Goal: Task Accomplishment & Management: Complete application form

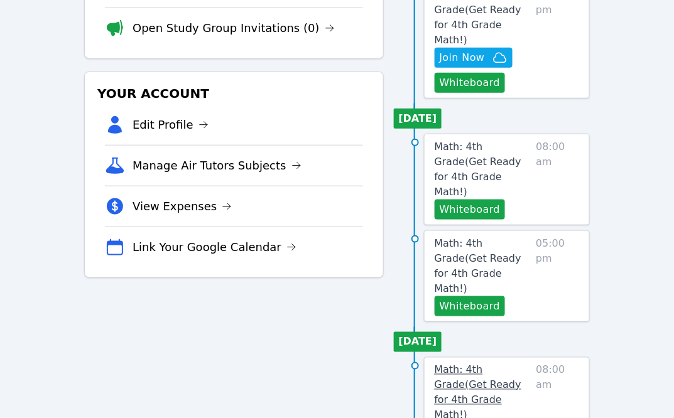
scroll to position [217, 0]
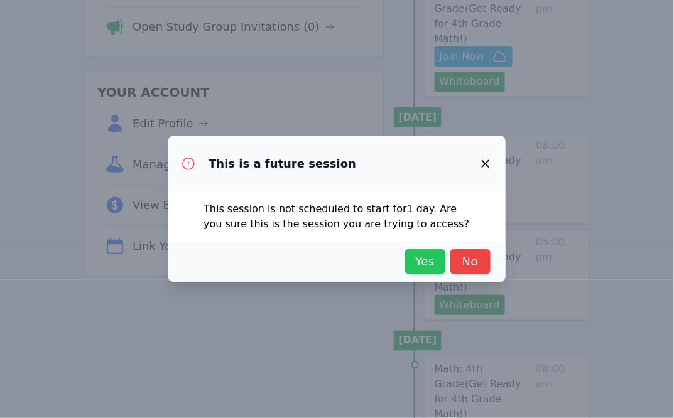
click at [421, 256] on span "Yes" at bounding box center [425, 262] width 28 height 18
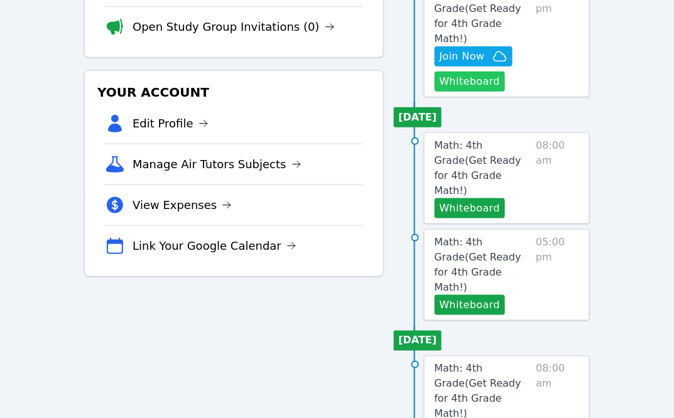
click at [487, 72] on button "Whiteboard" at bounding box center [469, 82] width 71 height 20
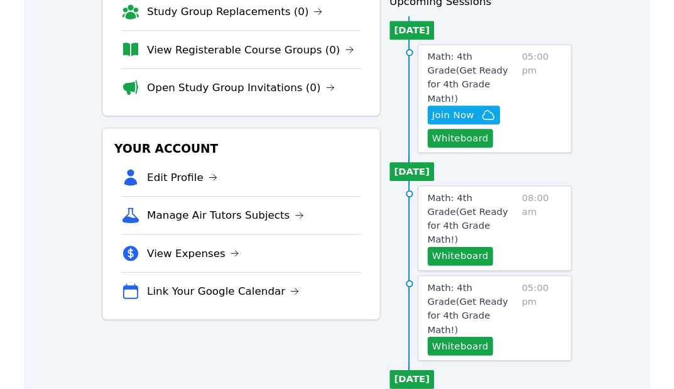
scroll to position [149, 0]
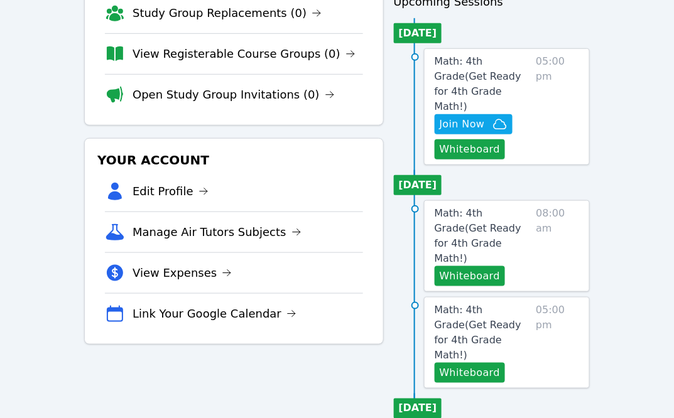
click at [310, 382] on div "Tutoring Opportunities Requested Sessions (0) Study Group Replacements (0) View…" at bounding box center [233, 268] width 299 height 698
click at [495, 117] on icon "button" at bounding box center [499, 124] width 15 height 15
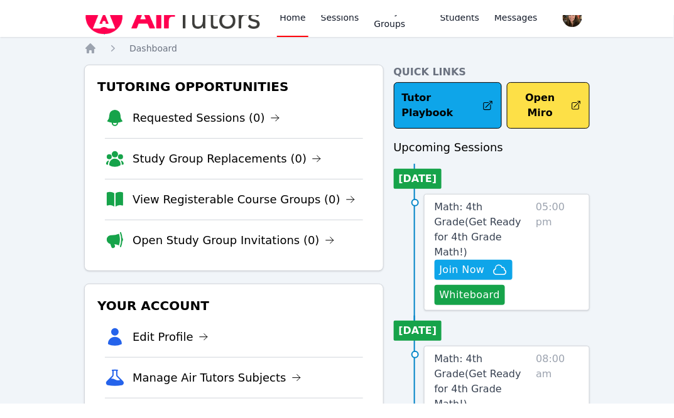
scroll to position [0, 0]
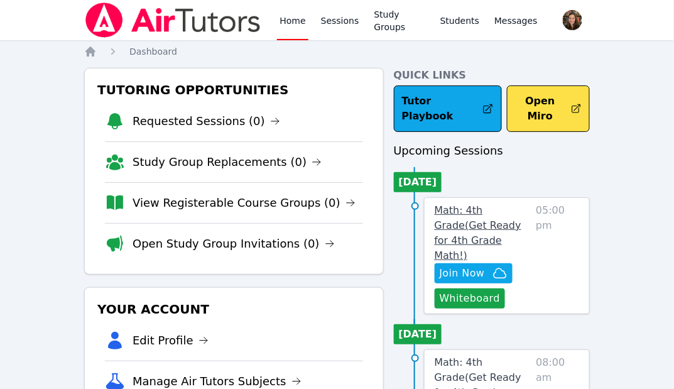
click at [473, 212] on span "Math: 4th Grade ( Get Ready for 4th Grade Math! )" at bounding box center [477, 232] width 87 height 57
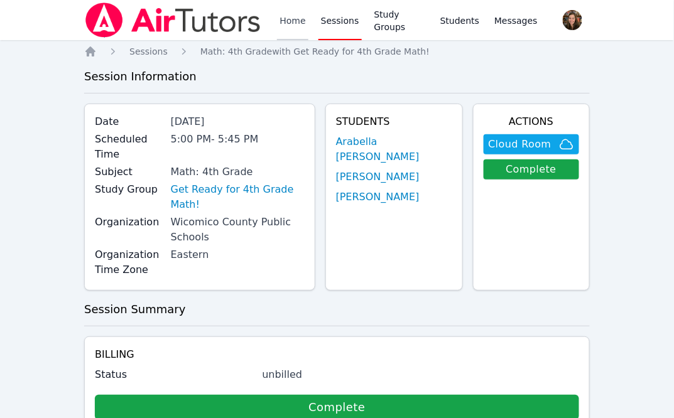
click at [288, 15] on link "Home" at bounding box center [292, 20] width 31 height 40
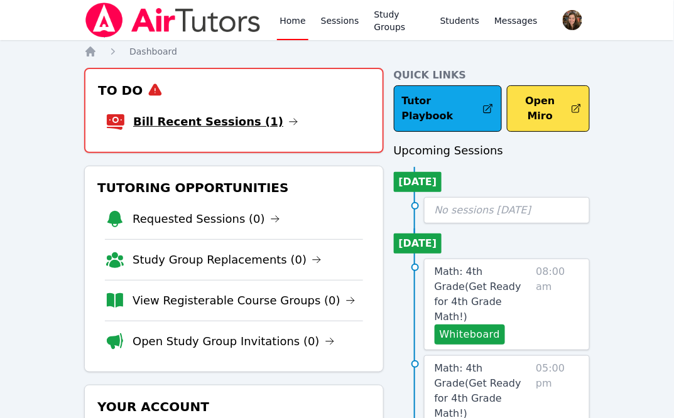
click at [216, 120] on link "Bill Recent Sessions (1)" at bounding box center [215, 122] width 165 height 18
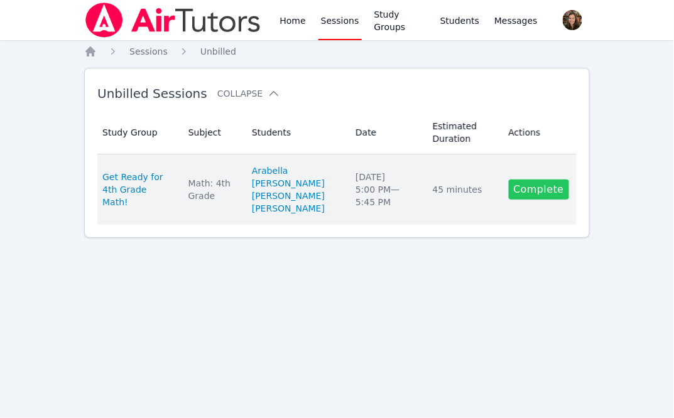
click at [539, 197] on link "Complete" at bounding box center [539, 190] width 60 height 20
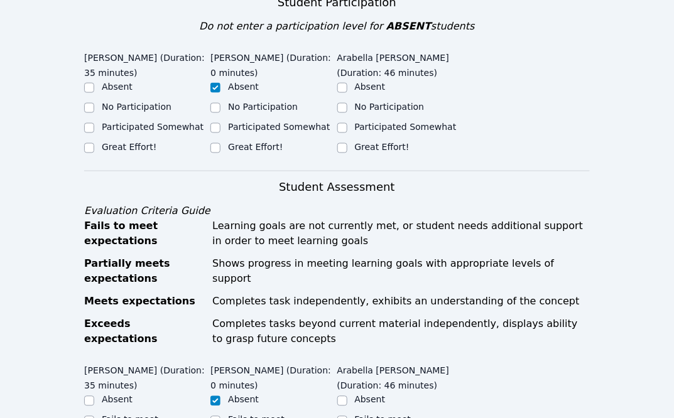
scroll to position [322, 0]
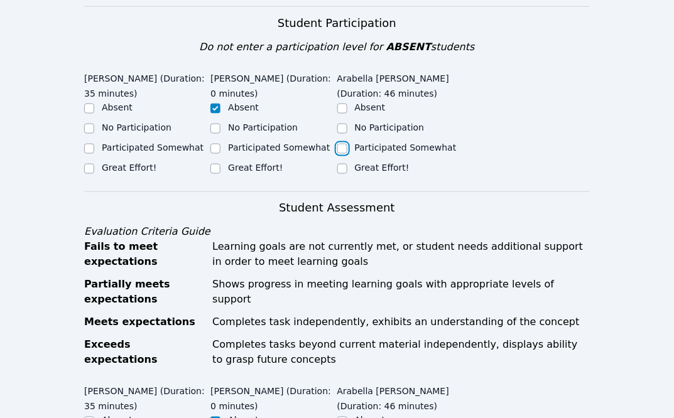
click at [345, 144] on input "Participated Somewhat" at bounding box center [342, 149] width 10 height 10
checkbox input "true"
click at [162, 161] on div "Great Effort!" at bounding box center [147, 168] width 126 height 15
click at [137, 163] on label "Great Effort!" at bounding box center [129, 168] width 55 height 10
click at [94, 164] on input "Great Effort!" at bounding box center [89, 169] width 10 height 10
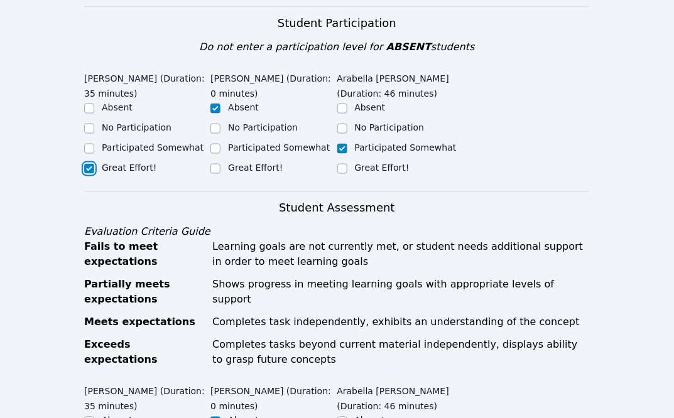
checkbox input "true"
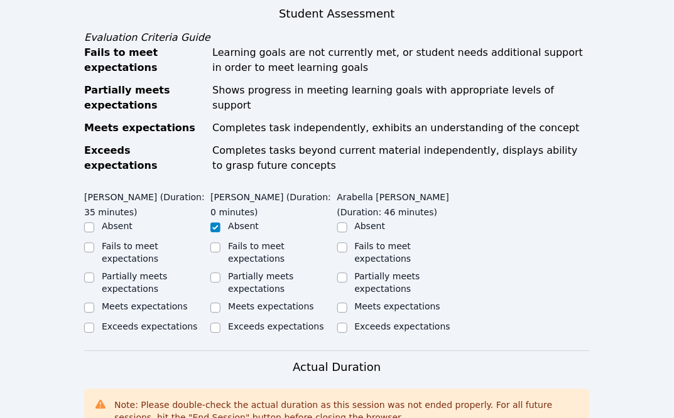
scroll to position [520, 0]
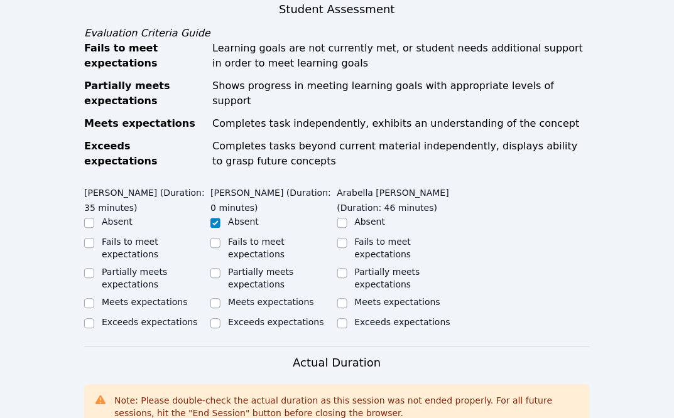
click at [142, 318] on label "Exceeds expectations" at bounding box center [149, 323] width 95 height 10
click at [94, 319] on input "Exceeds expectations" at bounding box center [89, 324] width 10 height 10
checkbox input "true"
click at [387, 267] on label "Partially meets expectations" at bounding box center [387, 278] width 65 height 23
click at [347, 269] on input "Partially meets expectations" at bounding box center [342, 274] width 10 height 10
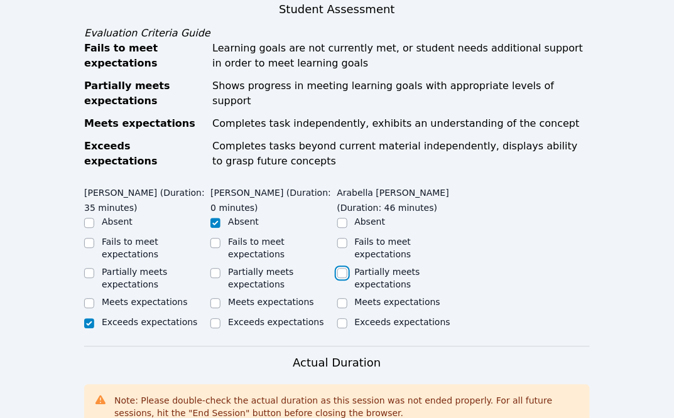
checkbox input "true"
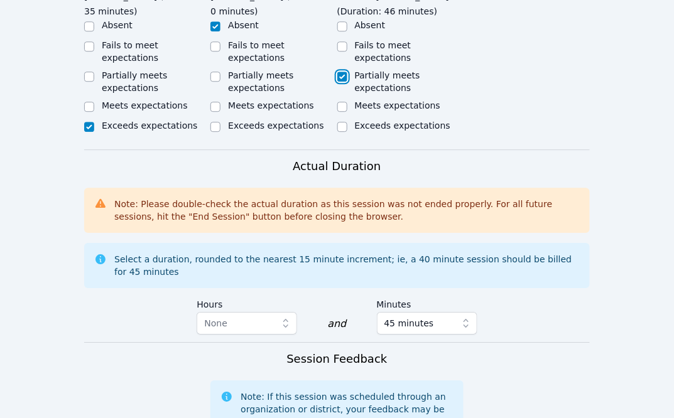
scroll to position [815, 0]
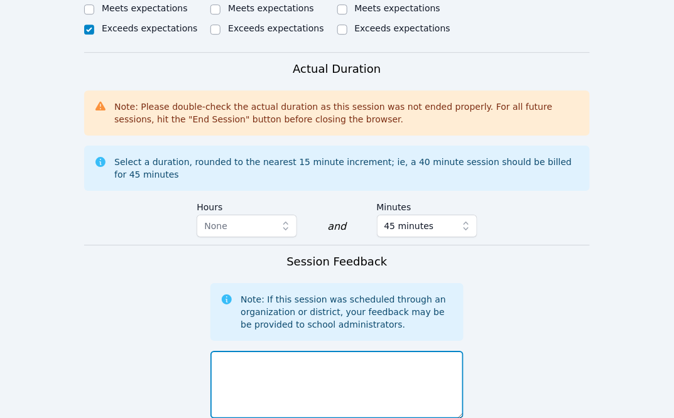
click at [314, 367] on textarea at bounding box center [336, 385] width 252 height 68
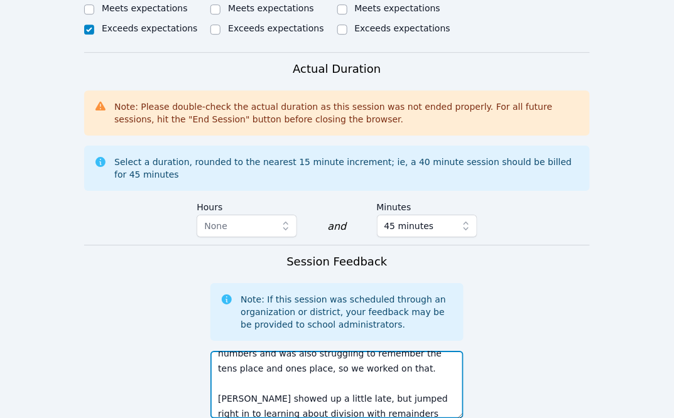
scroll to position [39, 0]
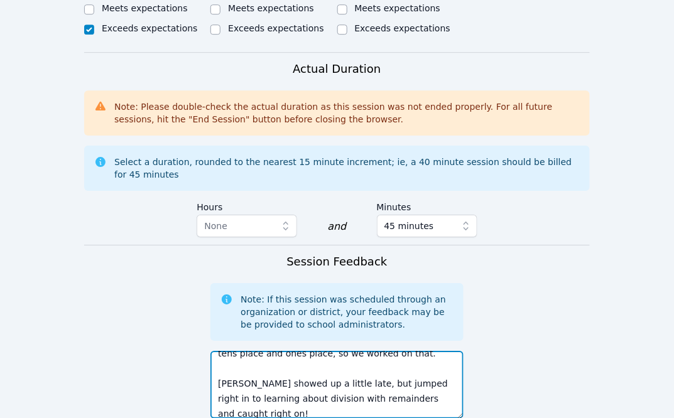
type textarea "Arabella did not remember how to add 2 digit numbers and was also struggling to…"
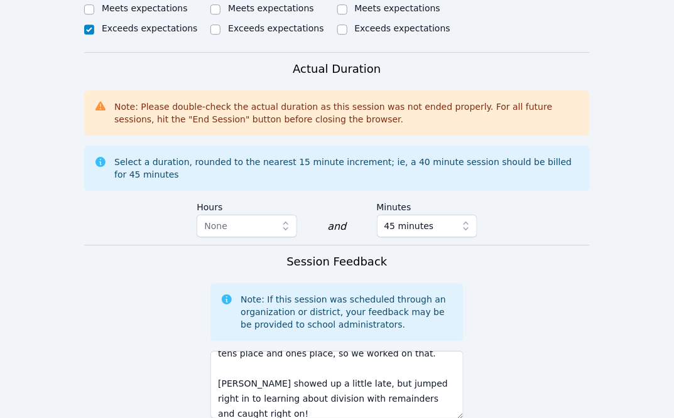
scroll to position [1026, 0]
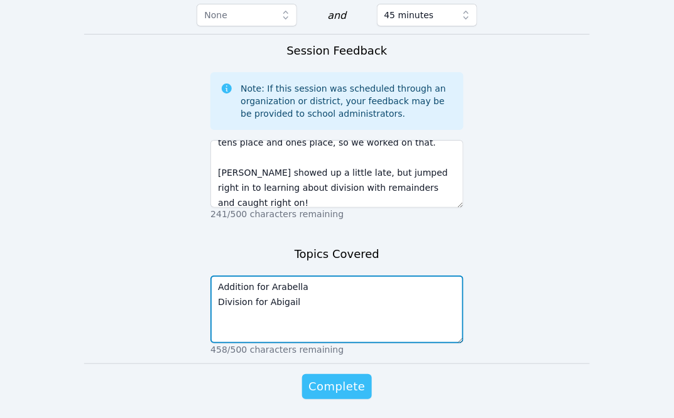
type textarea "Addition for Arabella Division for Abigail"
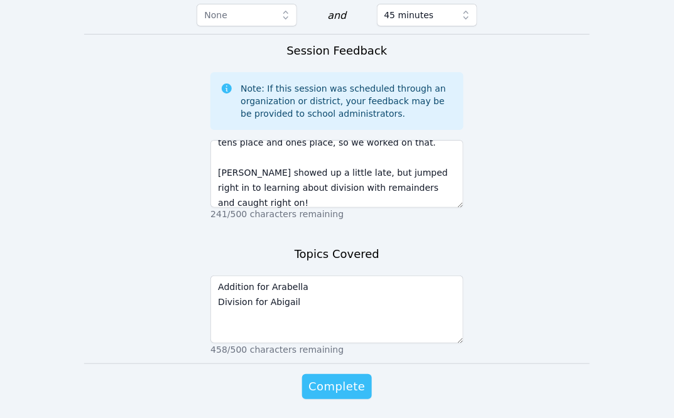
click at [331, 374] on button "Complete" at bounding box center [336, 386] width 69 height 25
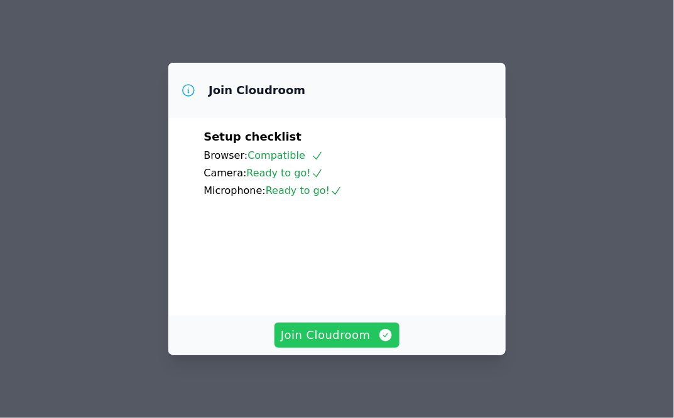
click at [354, 345] on button "Join Cloudroom" at bounding box center [336, 335] width 125 height 25
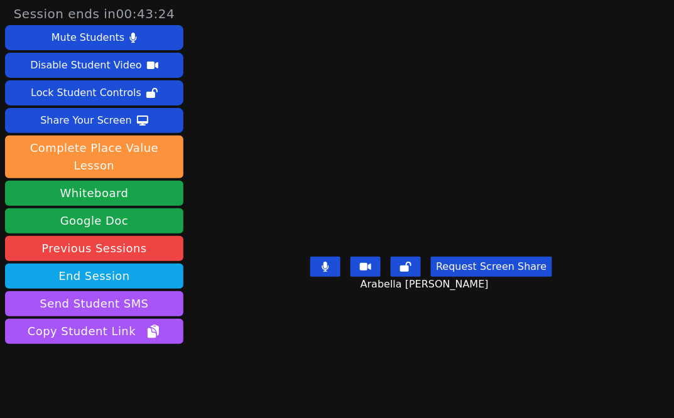
scroll to position [16, 0]
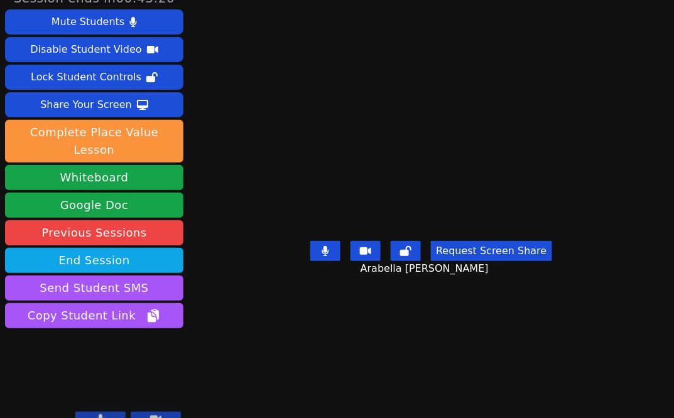
click at [329, 256] on icon at bounding box center [325, 251] width 8 height 10
click at [330, 256] on icon at bounding box center [325, 251] width 13 height 10
click at [487, 100] on video at bounding box center [431, 168] width 188 height 136
click at [468, 203] on video at bounding box center [431, 168] width 188 height 136
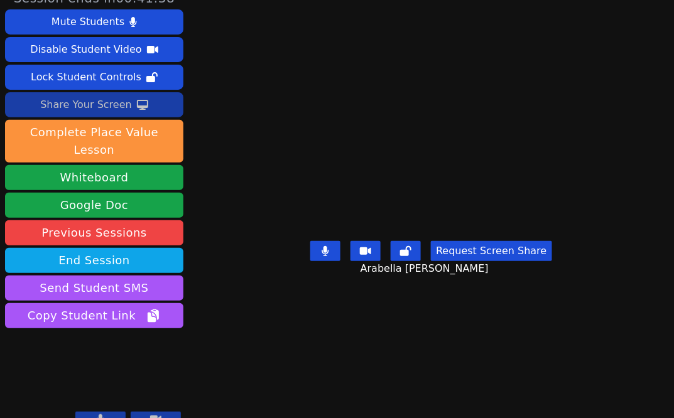
click at [97, 104] on div "Share Your Screen" at bounding box center [86, 105] width 92 height 20
click at [114, 99] on div "Share Your Screen" at bounding box center [86, 105] width 92 height 20
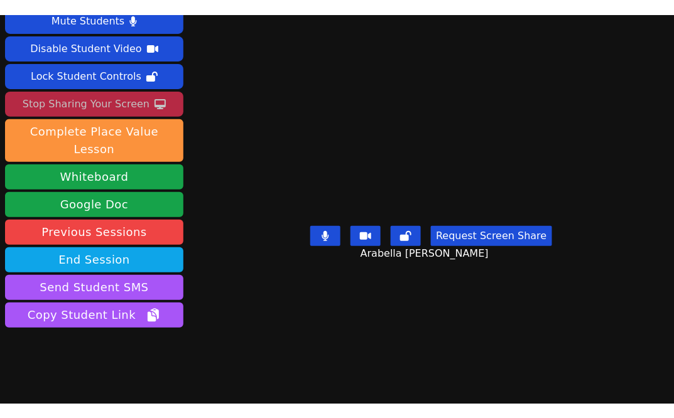
scroll to position [45, 0]
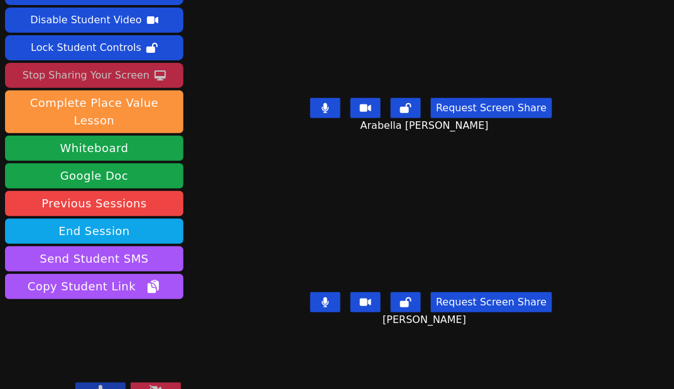
click at [114, 78] on div "Stop Sharing Your Screen" at bounding box center [86, 75] width 127 height 20
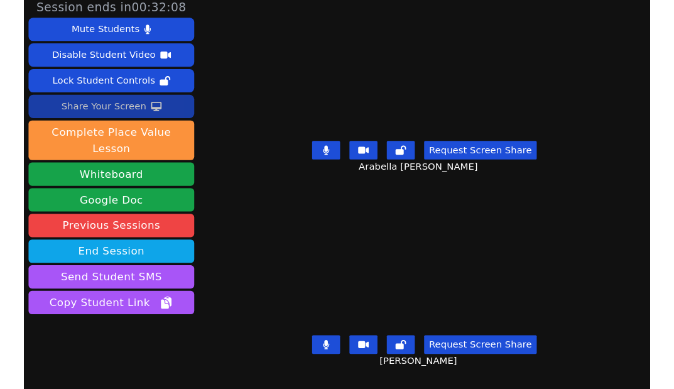
scroll to position [0, 0]
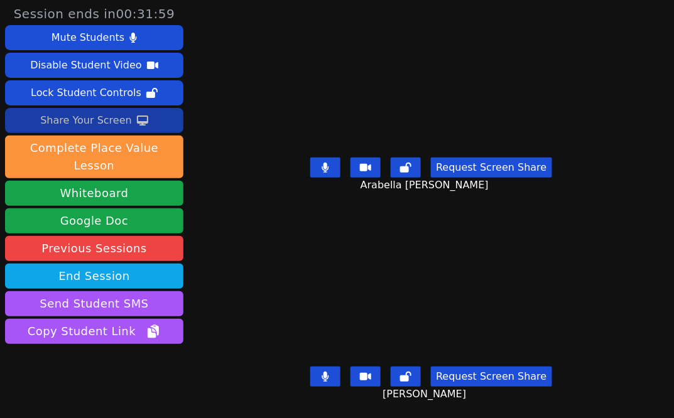
click at [122, 124] on div "Share Your Screen" at bounding box center [86, 120] width 92 height 20
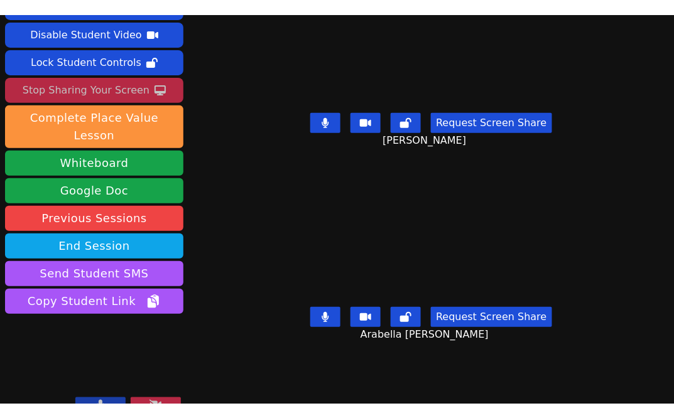
scroll to position [31, 0]
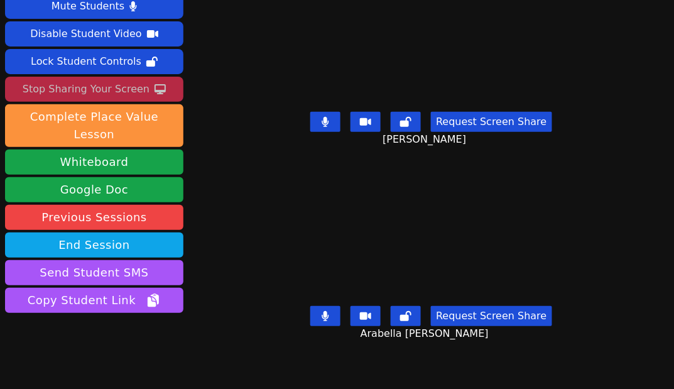
click at [110, 87] on div "Stop Sharing Your Screen" at bounding box center [86, 89] width 127 height 20
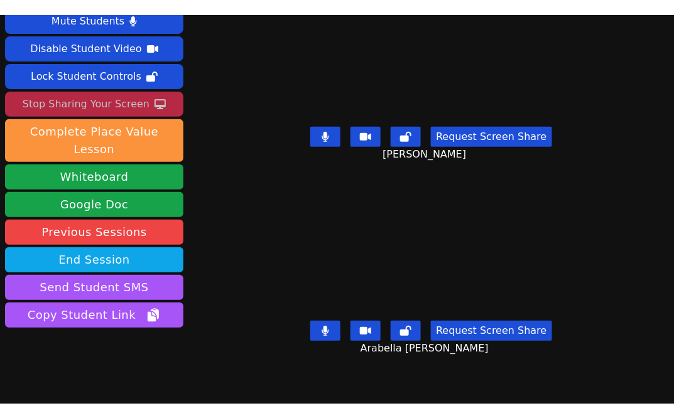
scroll to position [16, 0]
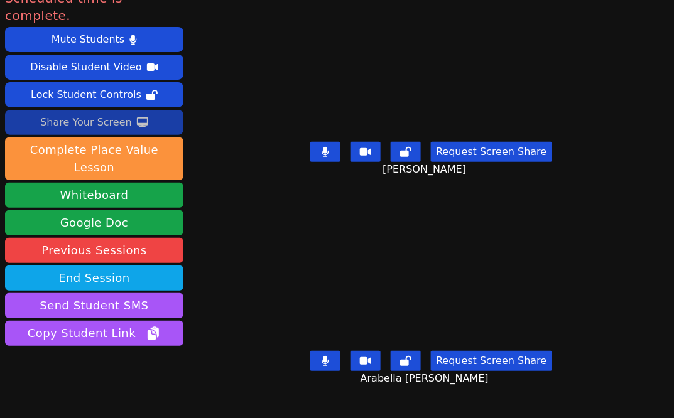
click at [272, 122] on div "[PERSON_NAME]" at bounding box center [431, 64] width 323 height 146
